Goal: Transaction & Acquisition: Purchase product/service

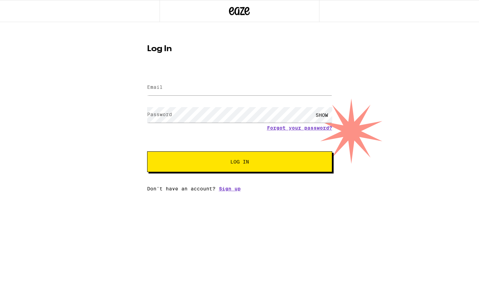
click at [155, 88] on label "Email" at bounding box center [155, 87] width 16 height 6
type input "[EMAIL_ADDRESS][DOMAIN_NAME]"
click at [147, 151] on button "Log In" at bounding box center [239, 161] width 185 height 21
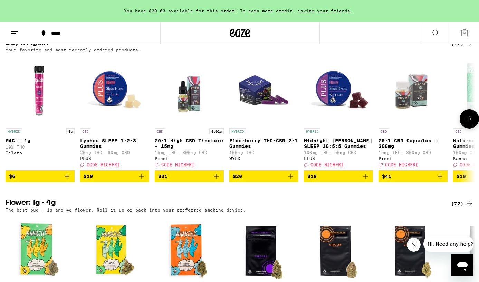
scroll to position [567, 0]
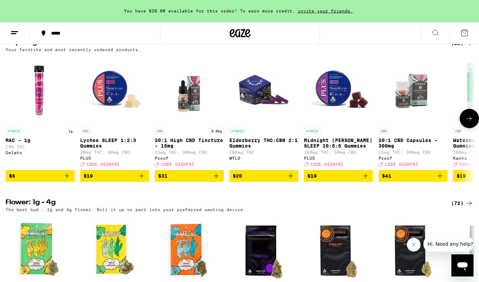
click at [141, 180] on icon "Add to bag" at bounding box center [141, 176] width 8 height 8
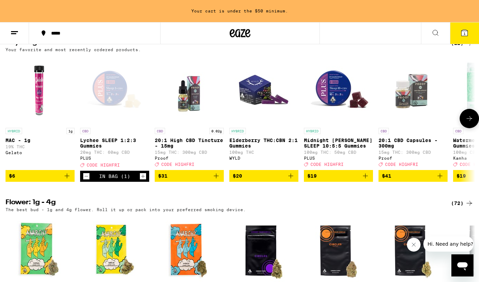
click at [144, 180] on icon "Increment" at bounding box center [143, 176] width 6 height 8
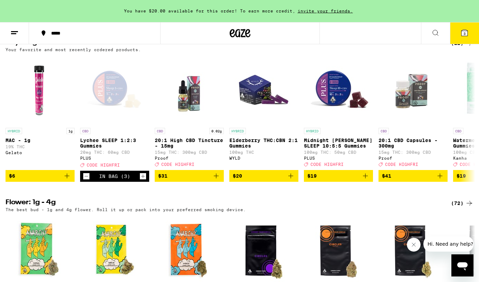
click at [462, 32] on icon at bounding box center [464, 33] width 6 height 6
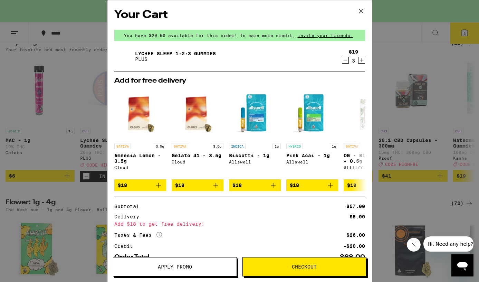
click at [215, 267] on span "Apply Promo" at bounding box center [174, 266] width 123 height 5
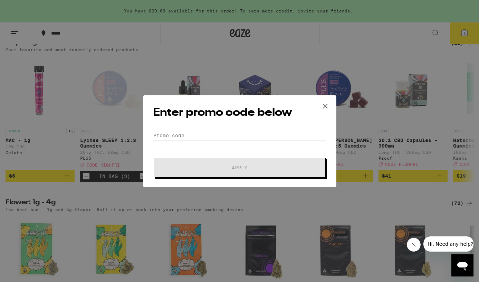
click at [189, 136] on input "Promo Code" at bounding box center [239, 135] width 173 height 10
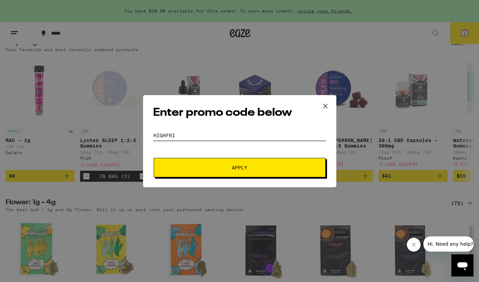
type input "highfri"
click at [199, 163] on button "Apply" at bounding box center [240, 167] width 172 height 19
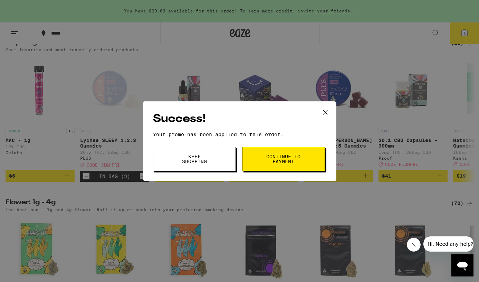
click at [278, 162] on span "Continue to payment" at bounding box center [283, 159] width 35 height 10
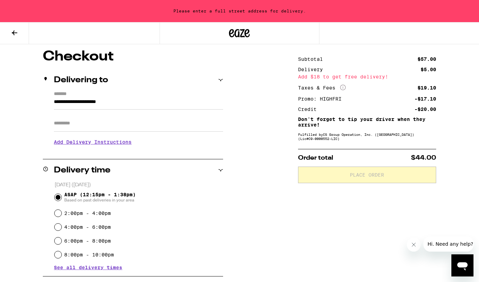
scroll to position [54, 0]
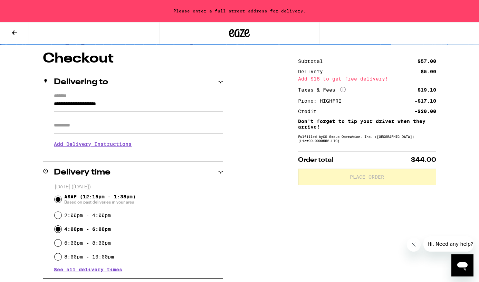
click at [58, 229] on input "4:00pm - 6:00pm" at bounding box center [58, 228] width 7 height 7
radio input "true"
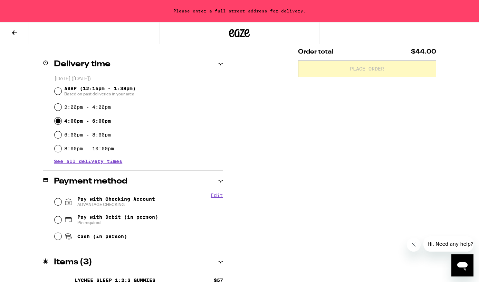
scroll to position [162, 0]
click at [60, 201] on input "Pay with Checking Account ADVANTAGE CHECKING" at bounding box center [58, 201] width 7 height 7
radio input "true"
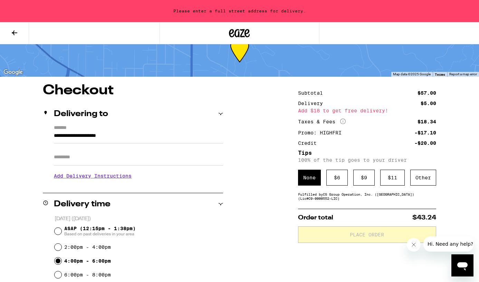
scroll to position [28, 0]
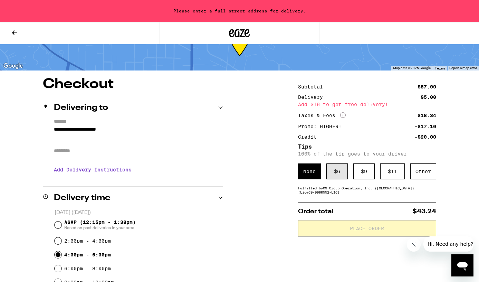
click at [339, 172] on div "$ 6" at bounding box center [336, 171] width 21 height 16
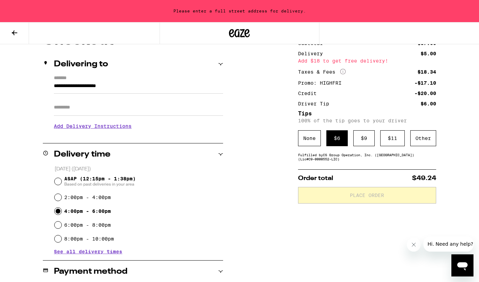
scroll to position [69, 0]
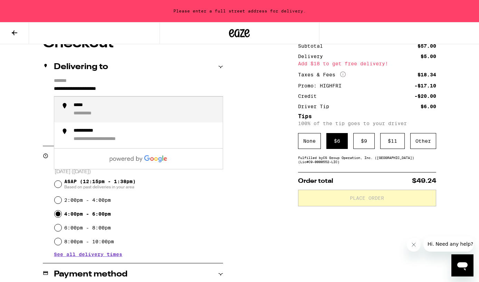
drag, startPoint x: 134, startPoint y: 89, endPoint x: 44, endPoint y: 89, distance: 89.4
click at [44, 89] on div "**********" at bounding box center [133, 108] width 180 height 60
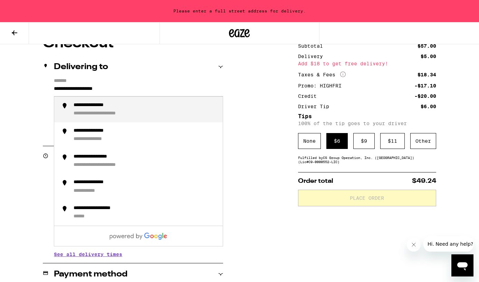
click at [109, 108] on div "**********" at bounding box center [100, 105] width 53 height 7
type input "**********"
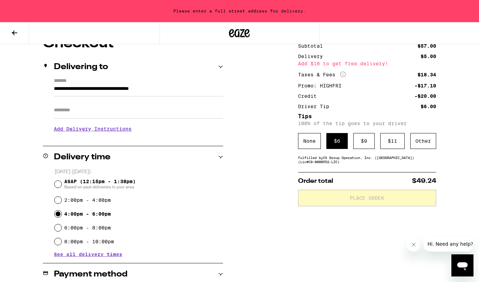
scroll to position [47, 0]
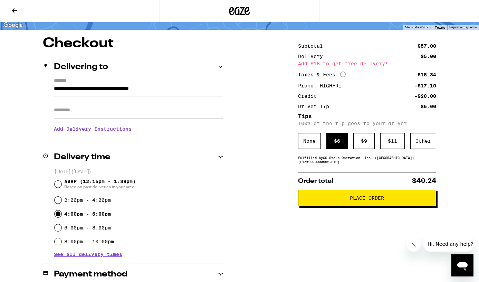
click at [337, 200] on span "Place Order" at bounding box center [367, 197] width 126 height 5
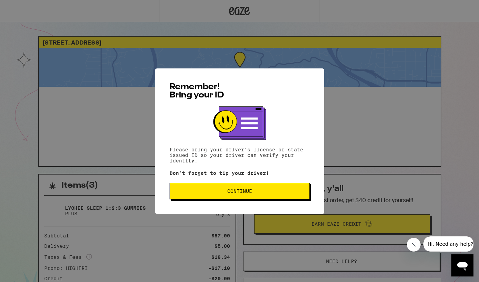
click at [246, 193] on span "Continue" at bounding box center [239, 190] width 25 height 5
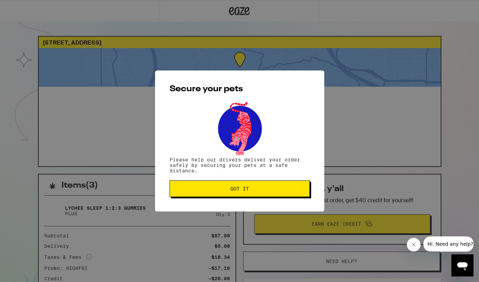
click at [264, 190] on span "Got it" at bounding box center [239, 188] width 128 height 5
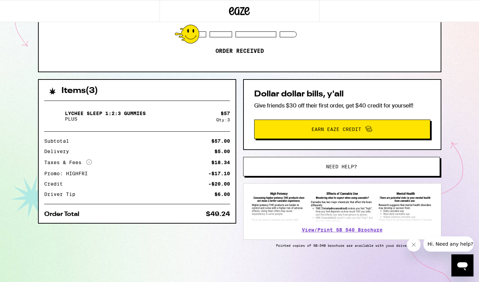
scroll to position [96, 0]
